Goal: Task Accomplishment & Management: Manage account settings

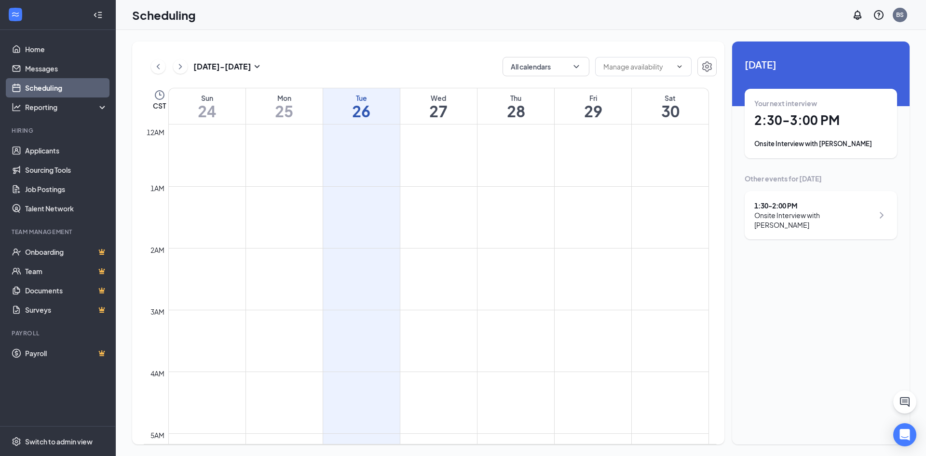
scroll to position [715, 0]
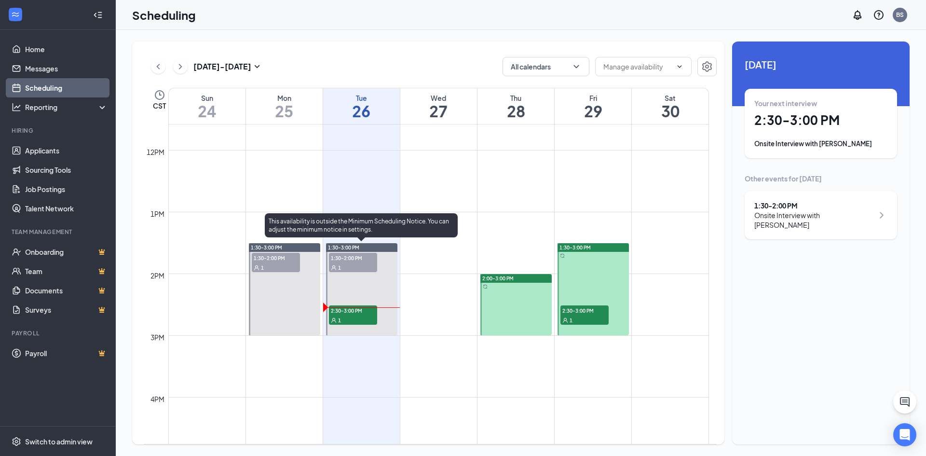
click at [357, 317] on div "1" at bounding box center [353, 320] width 48 height 10
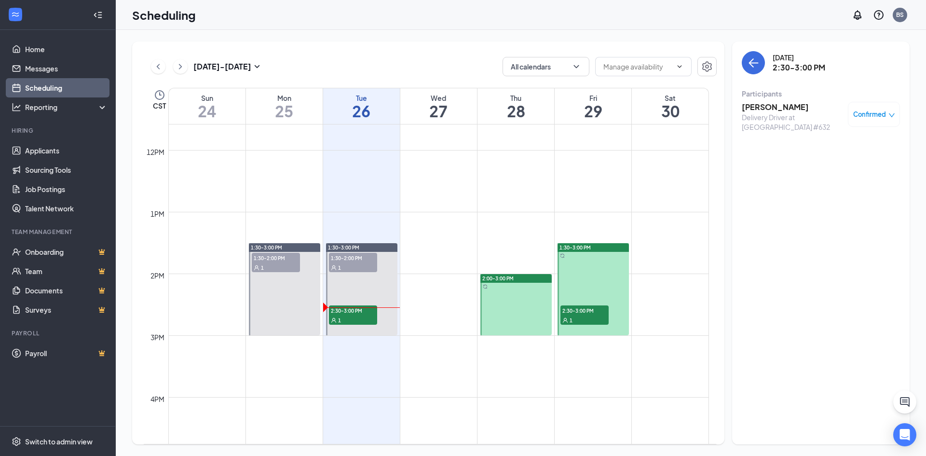
click at [773, 103] on h3 "[PERSON_NAME]" at bounding box center [792, 107] width 101 height 11
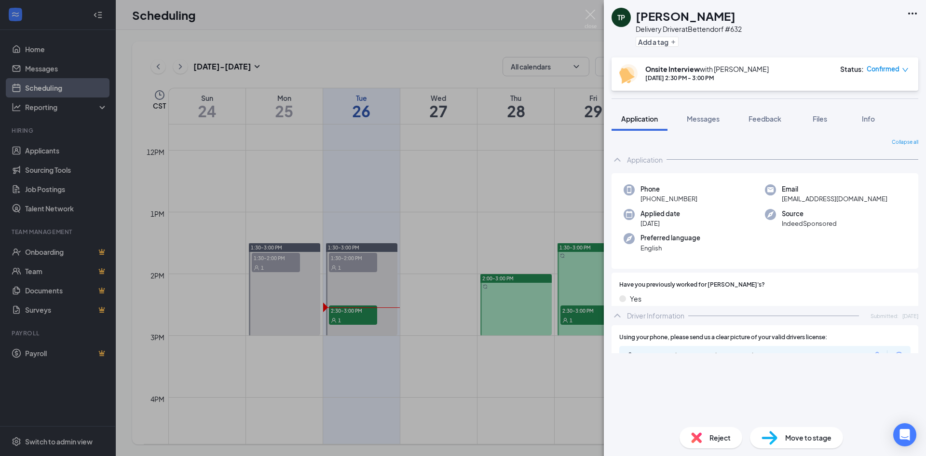
click at [722, 439] on span "Reject" at bounding box center [720, 437] width 21 height 11
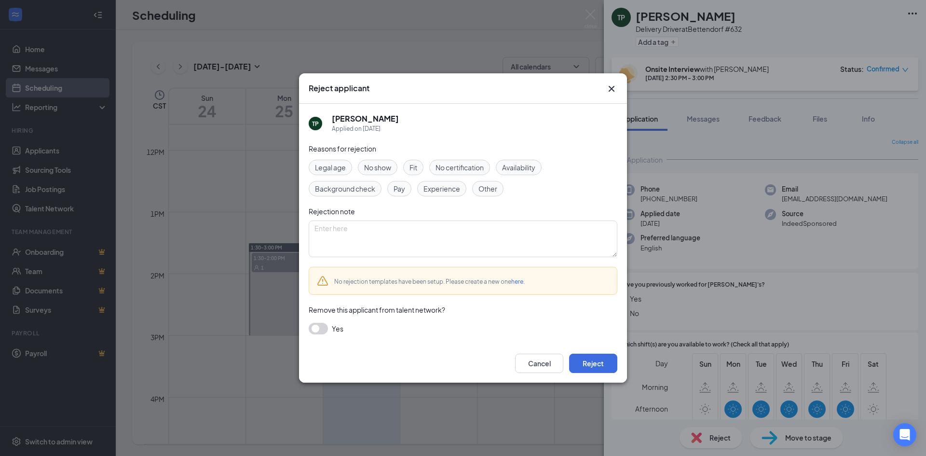
click at [374, 172] on span "No show" at bounding box center [377, 167] width 27 height 11
click at [377, 230] on textarea at bounding box center [463, 238] width 309 height 37
type textarea "No show"
click at [316, 329] on button "button" at bounding box center [318, 329] width 19 height 12
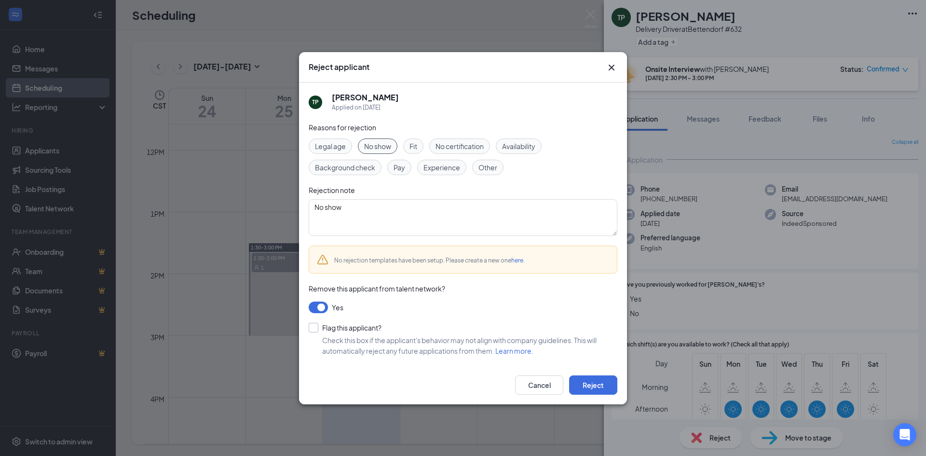
click at [311, 328] on input "Flag this applicant?" at bounding box center [345, 328] width 73 height 10
checkbox input "true"
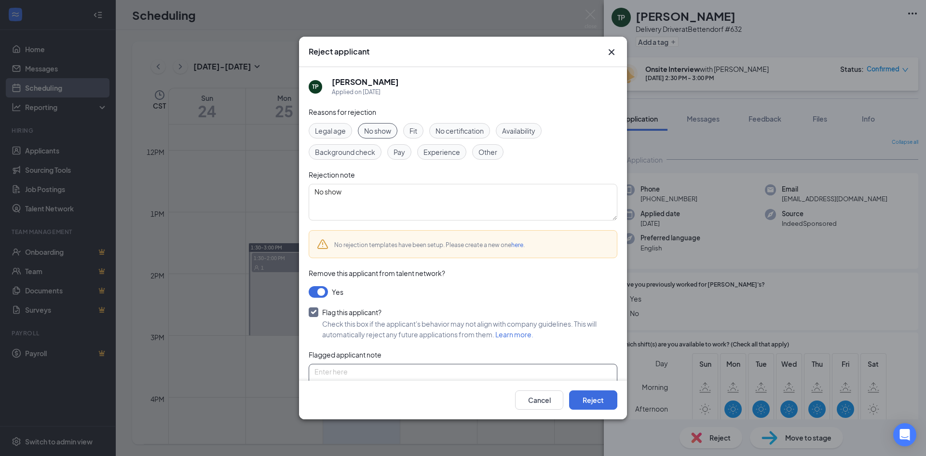
click at [353, 367] on textarea at bounding box center [463, 382] width 309 height 37
type textarea "No show"
click at [585, 399] on button "Reject" at bounding box center [593, 399] width 48 height 19
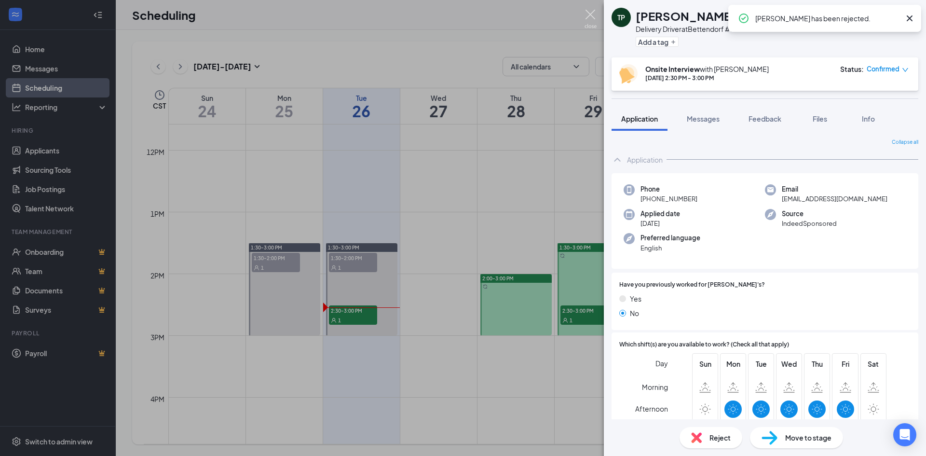
click at [590, 14] on img at bounding box center [591, 19] width 12 height 19
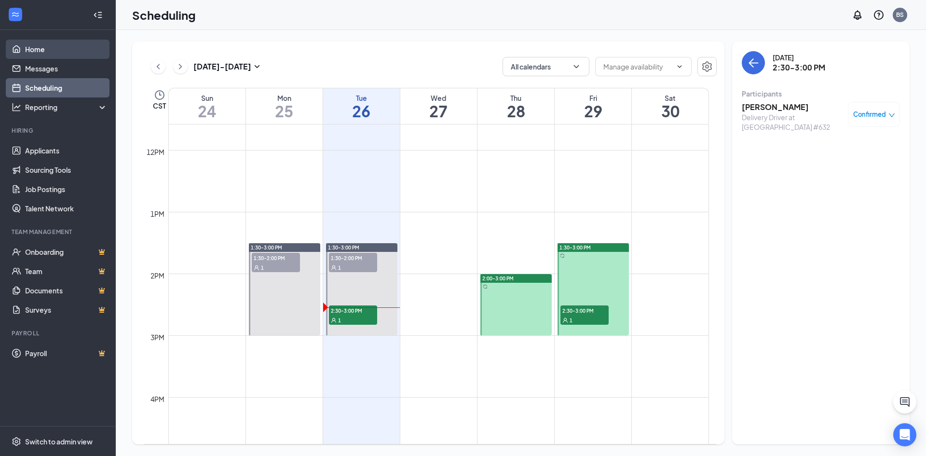
click at [46, 45] on link "Home" at bounding box center [66, 49] width 82 height 19
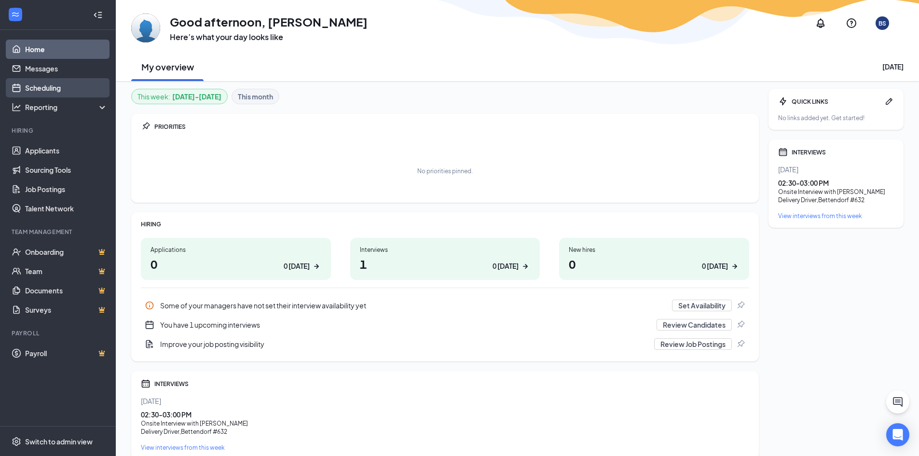
click at [55, 83] on link "Scheduling" at bounding box center [66, 87] width 82 height 19
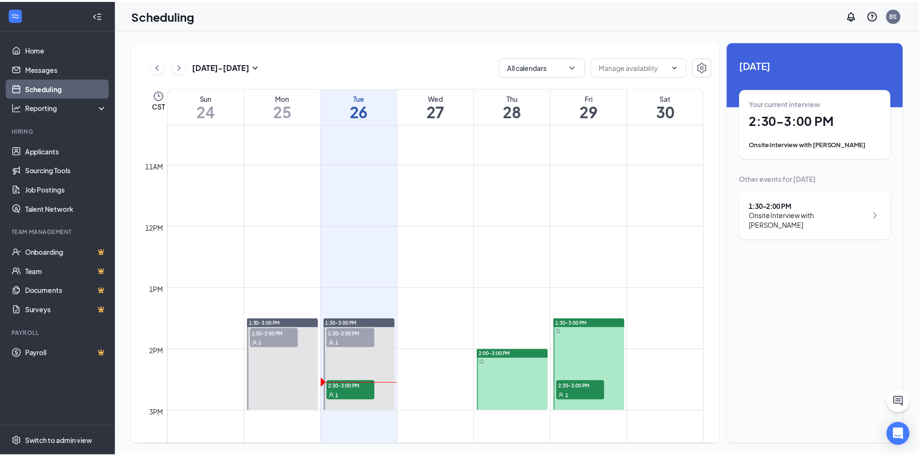
scroll to position [715, 0]
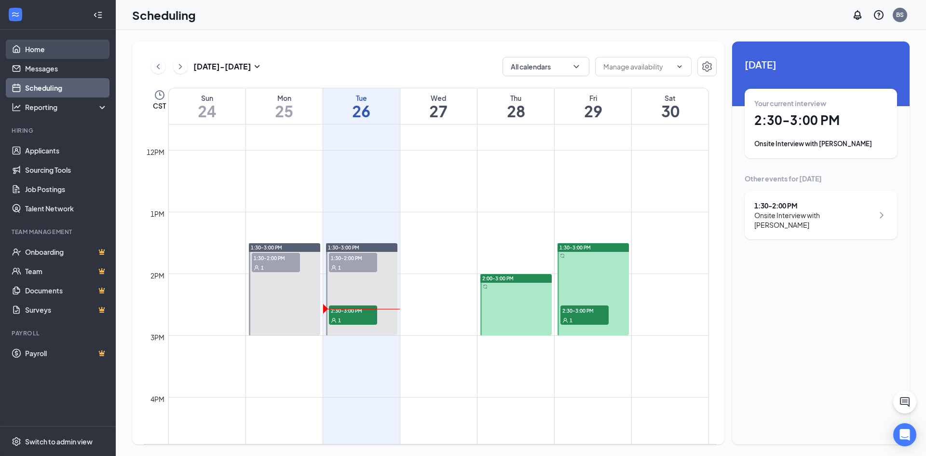
click at [49, 51] on link "Home" at bounding box center [66, 49] width 82 height 19
